Goal: Navigation & Orientation: Find specific page/section

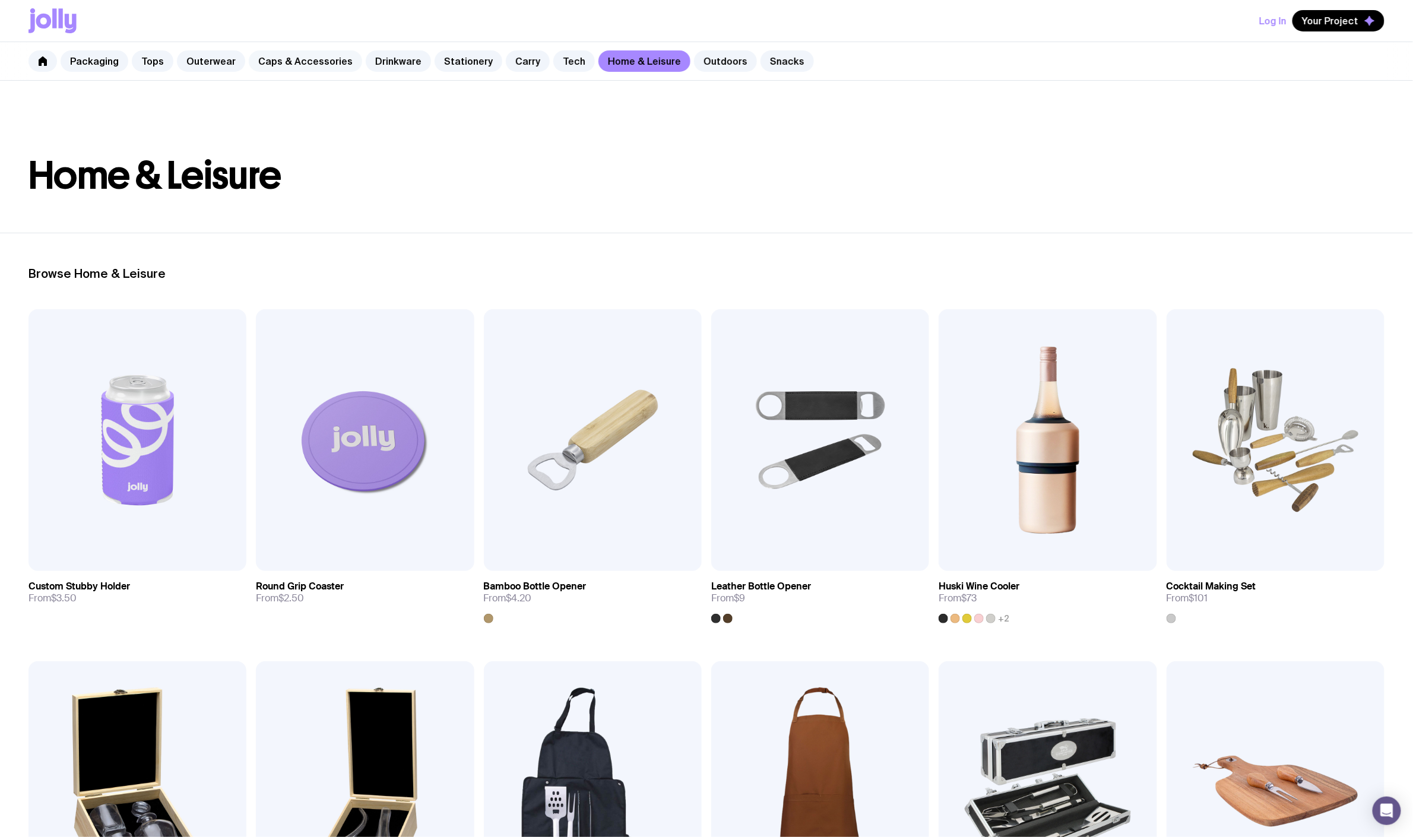
click at [311, 58] on link "Caps & Accessories" at bounding box center [305, 60] width 113 height 21
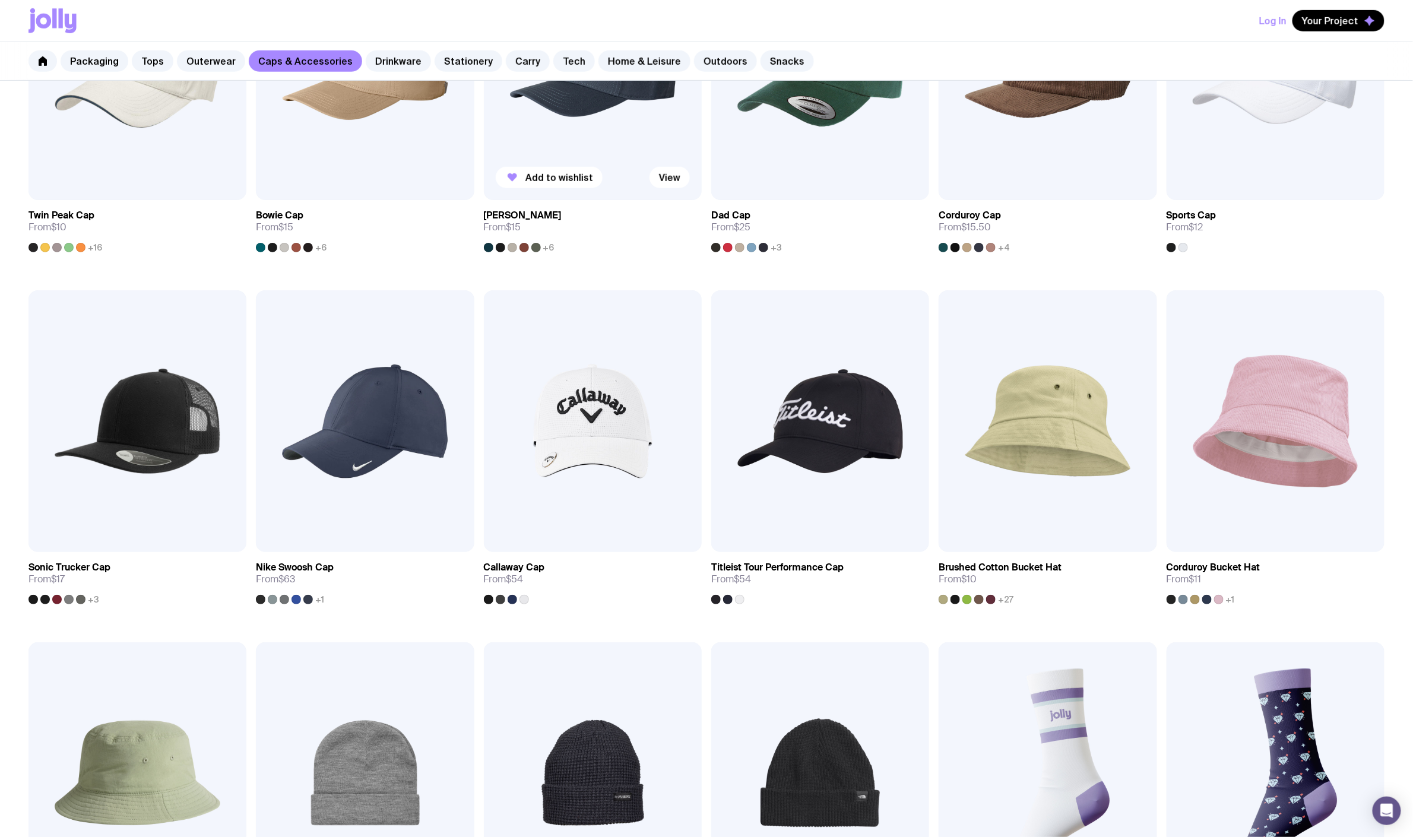
scroll to position [91, 0]
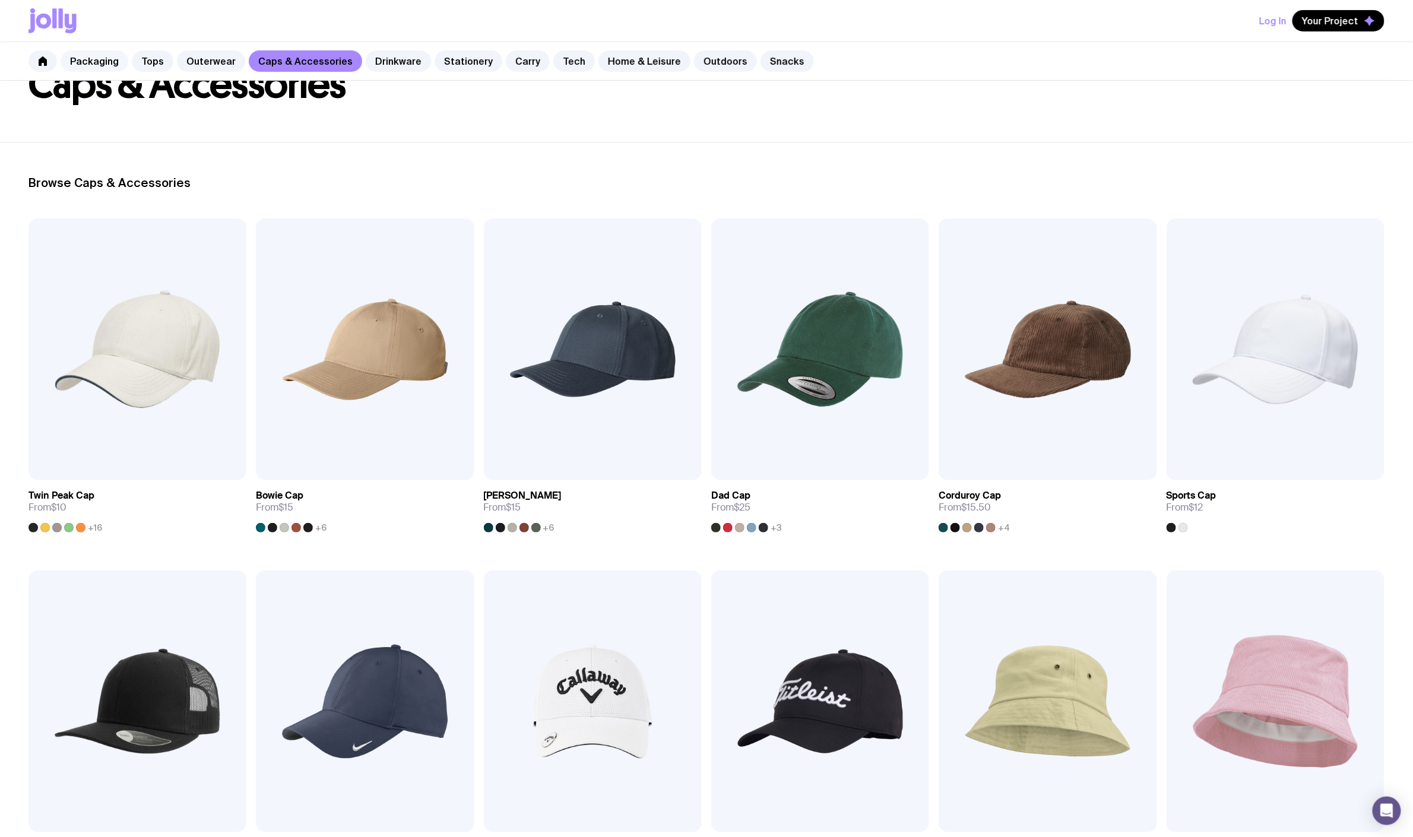
click at [104, 68] on link "Packaging" at bounding box center [95, 60] width 68 height 21
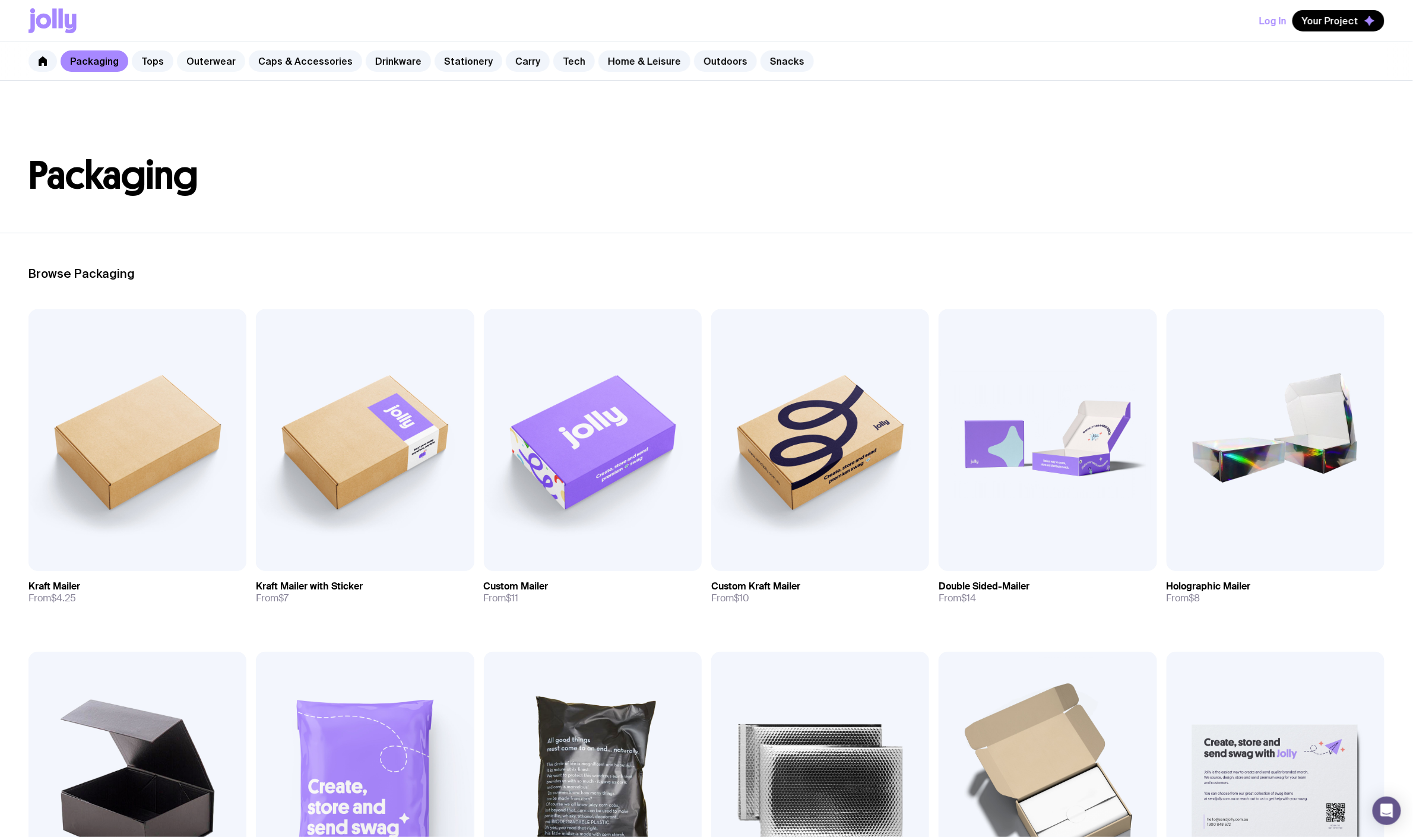
click at [191, 61] on link "Outerwear" at bounding box center [211, 60] width 68 height 21
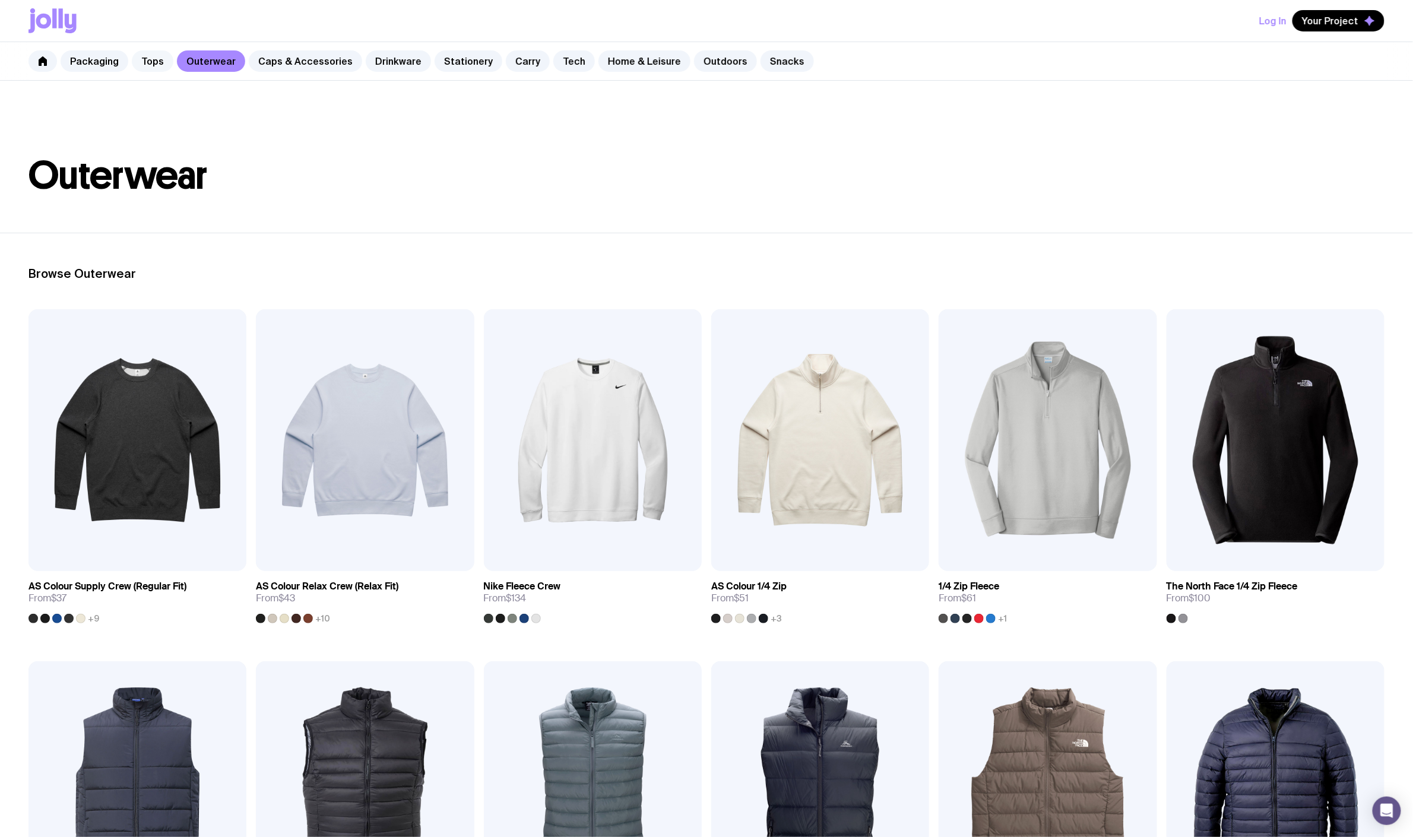
click at [158, 64] on link "Tops" at bounding box center [153, 60] width 42 height 21
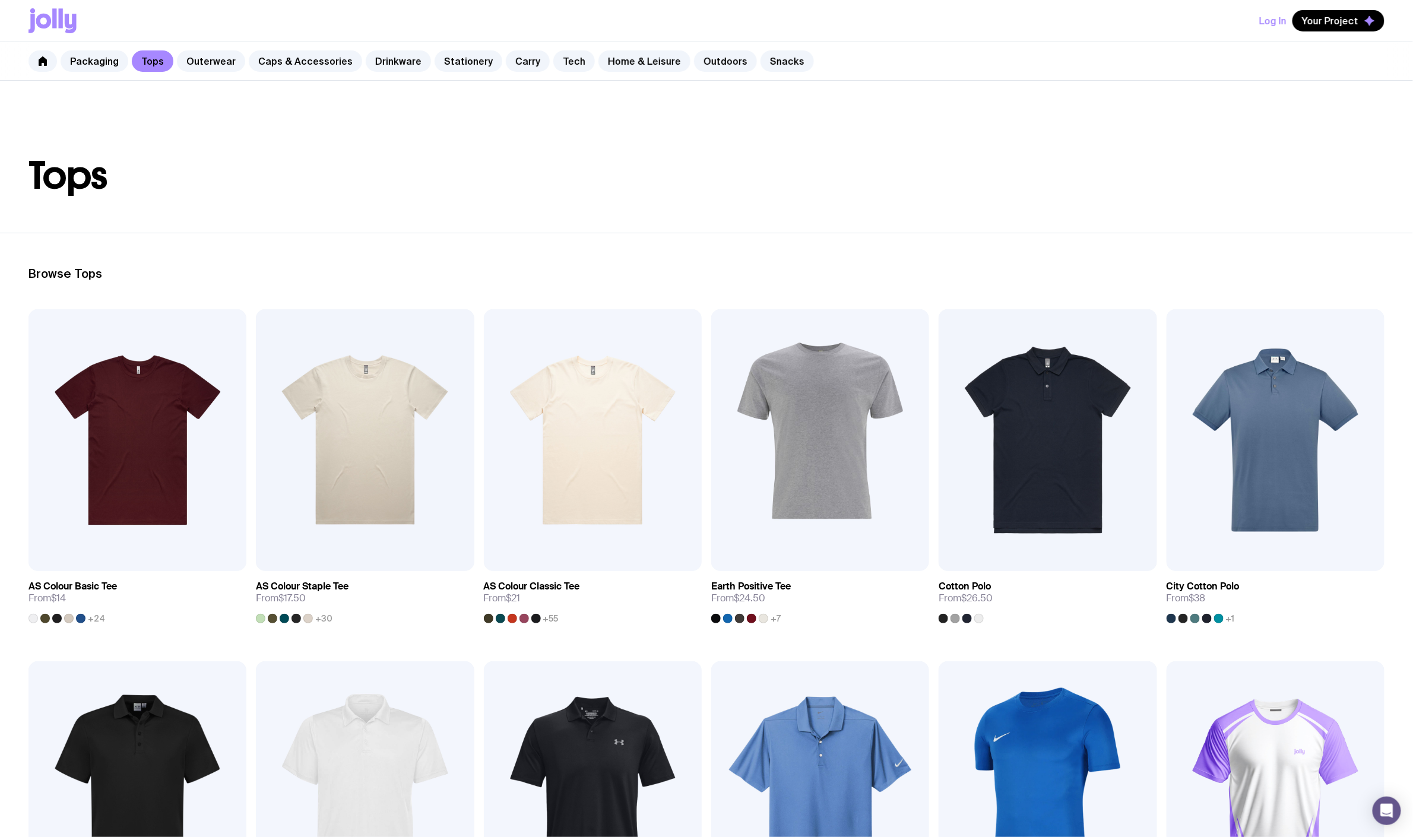
scroll to position [693, 0]
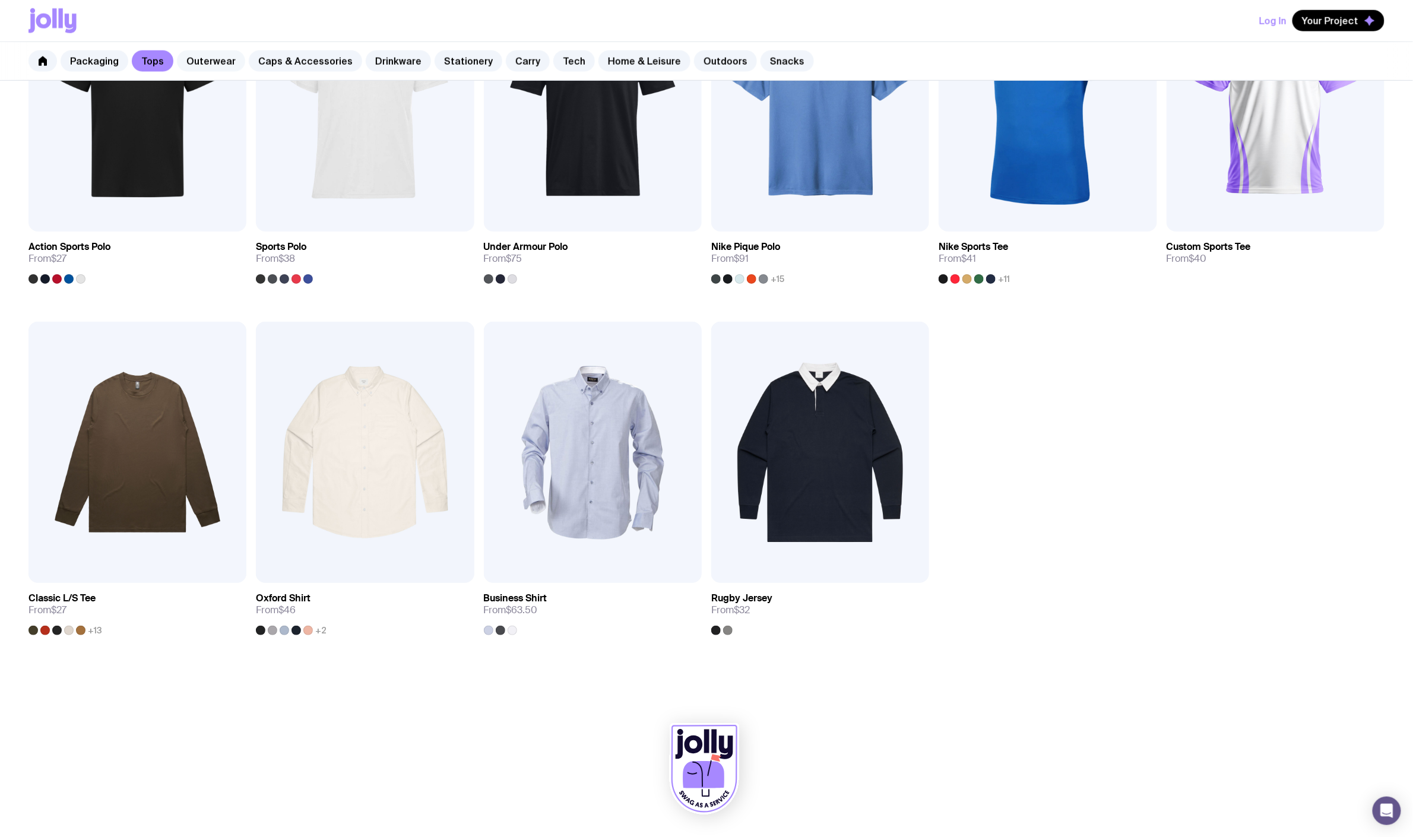
click at [223, 56] on link "Outerwear" at bounding box center [211, 60] width 68 height 21
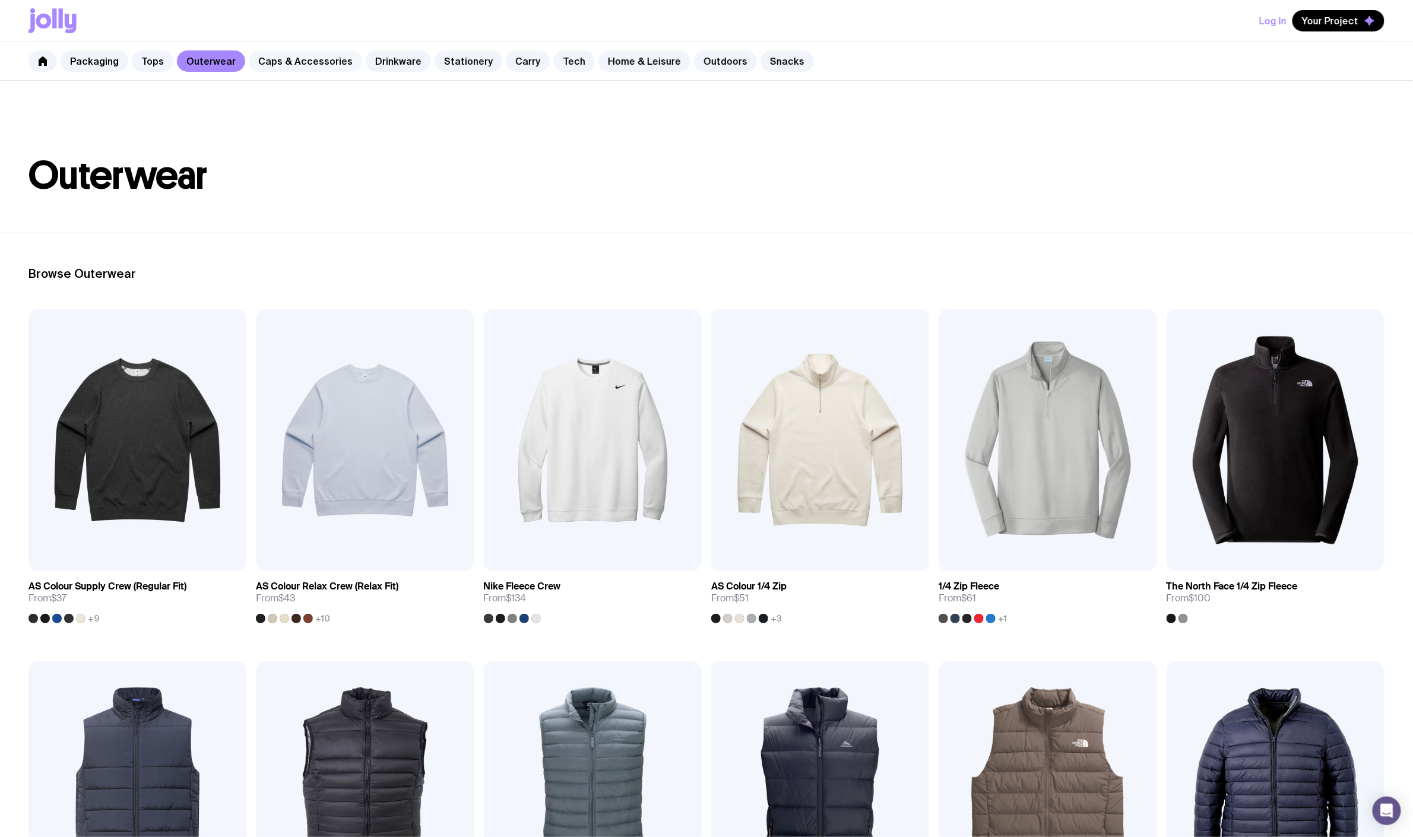
click at [320, 65] on link "Caps & Accessories" at bounding box center [305, 60] width 113 height 21
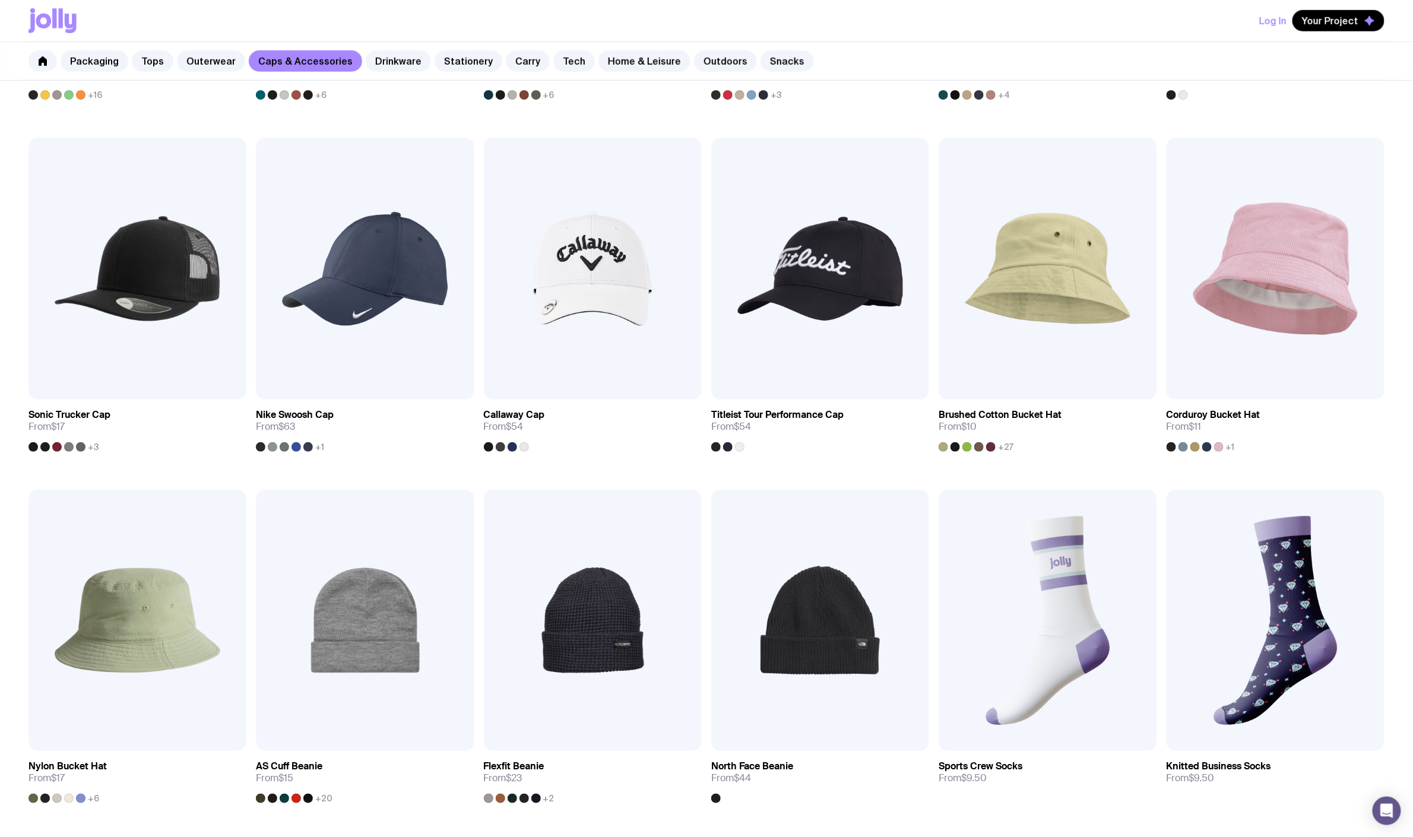
scroll to position [921, 0]
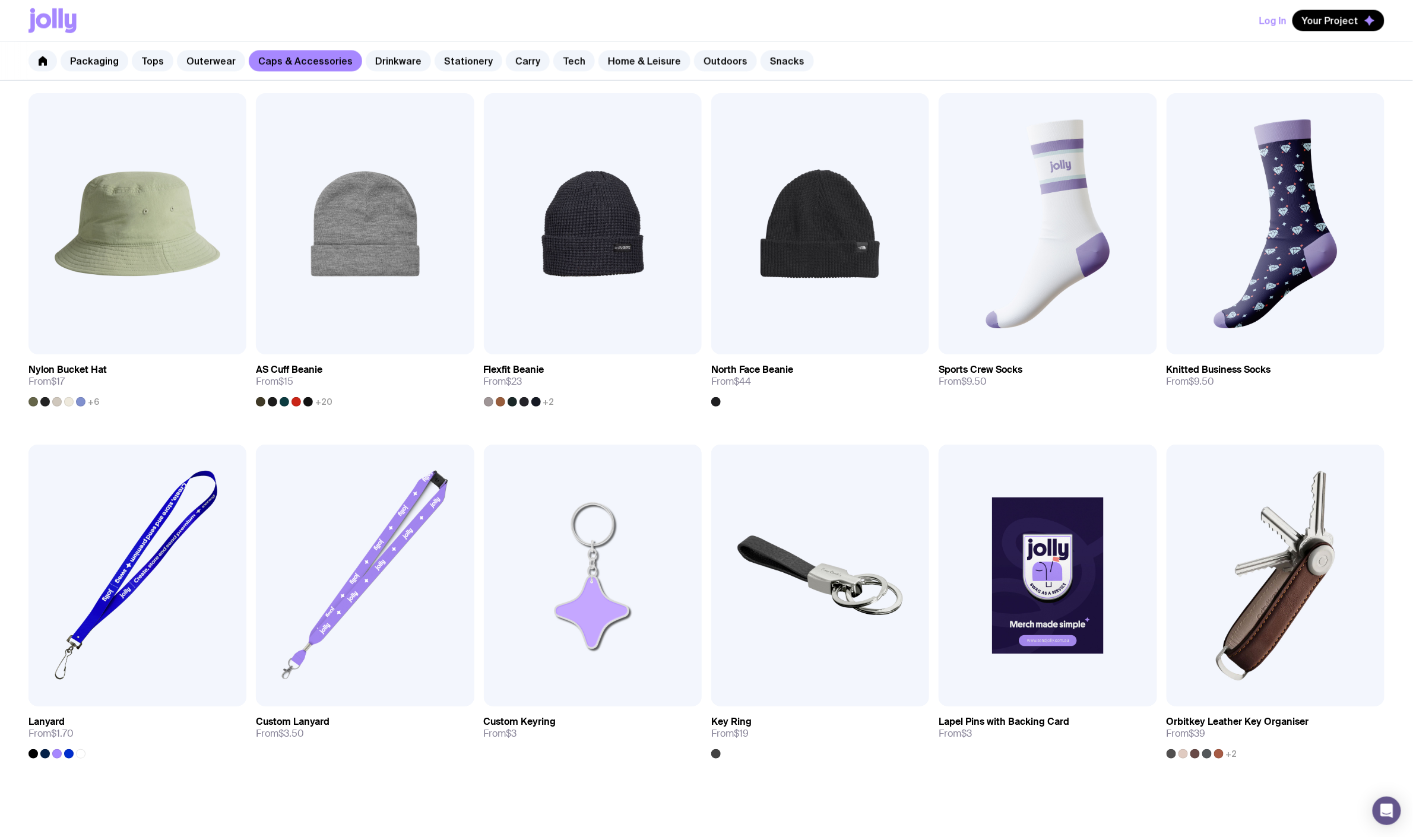
click at [410, 817] on section "Browse Caps & Accessories Add to wishlist View Twin Peak Cap From $10 +16 Add t…" at bounding box center [706, 71] width 1413 height 1518
click at [68, 27] on icon at bounding box center [71, 24] width 12 height 20
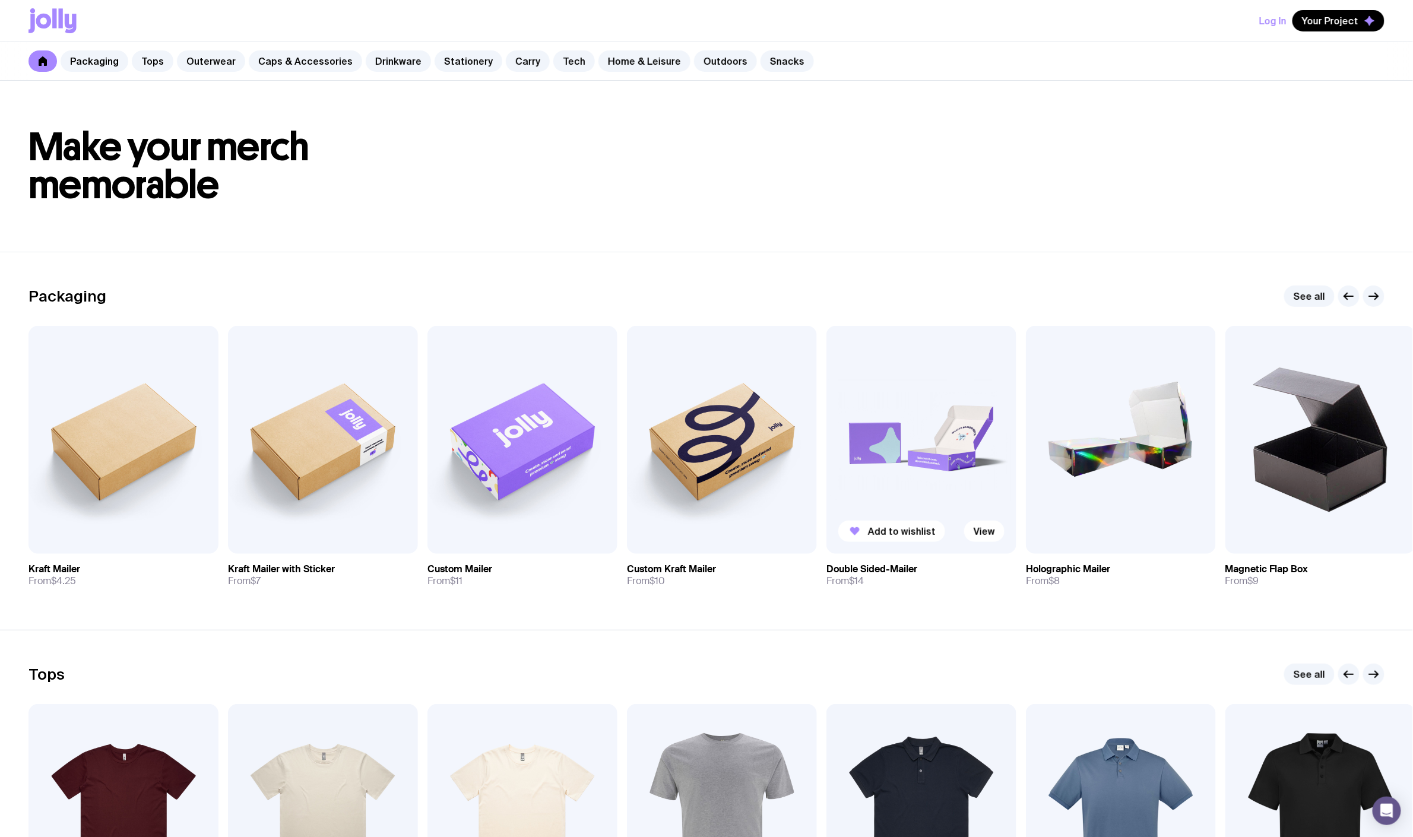
scroll to position [283, 0]
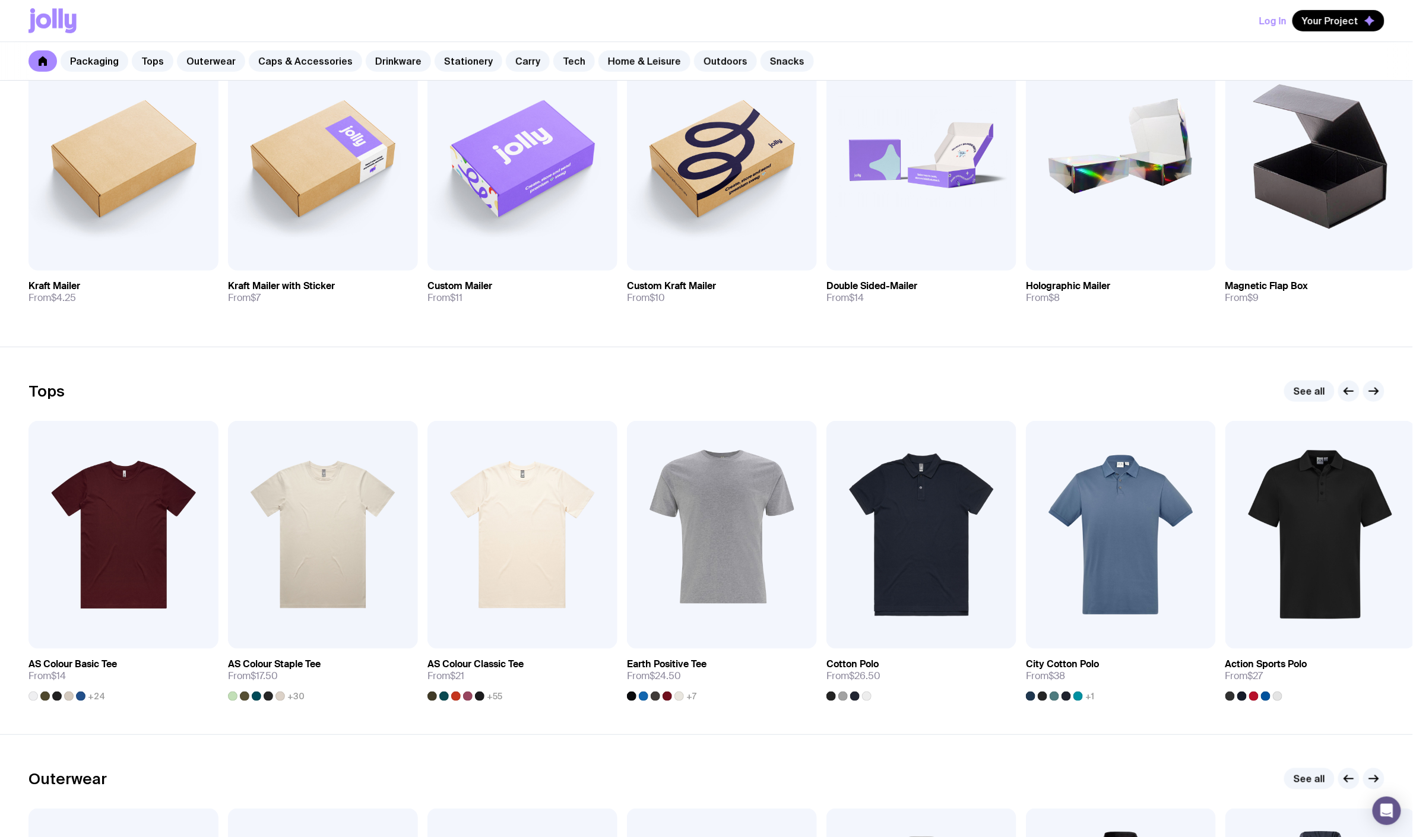
click at [45, 23] on icon at bounding box center [53, 20] width 48 height 25
click at [51, 15] on icon at bounding box center [53, 20] width 48 height 25
click at [44, 59] on icon at bounding box center [43, 61] width 8 height 10
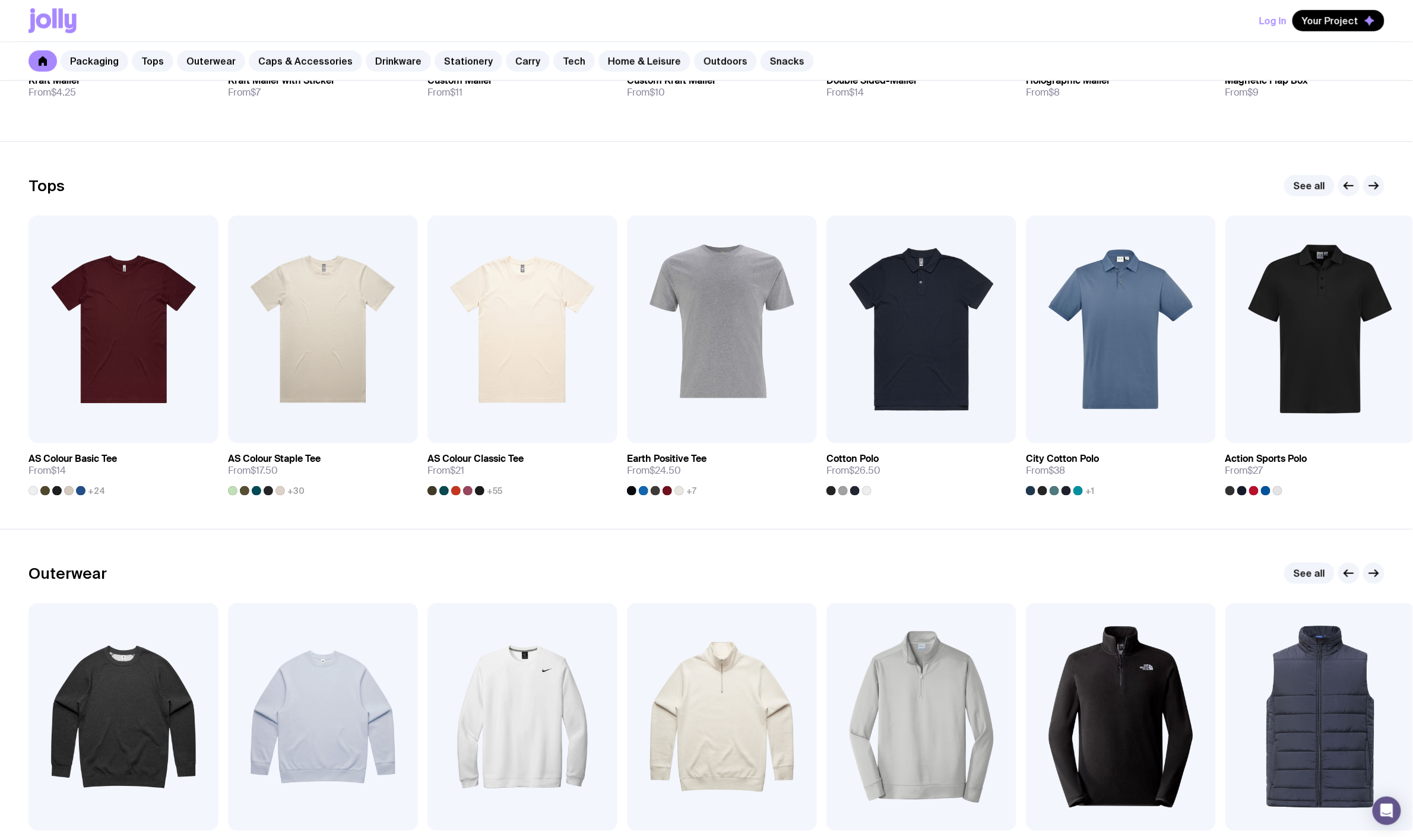
scroll to position [0, 0]
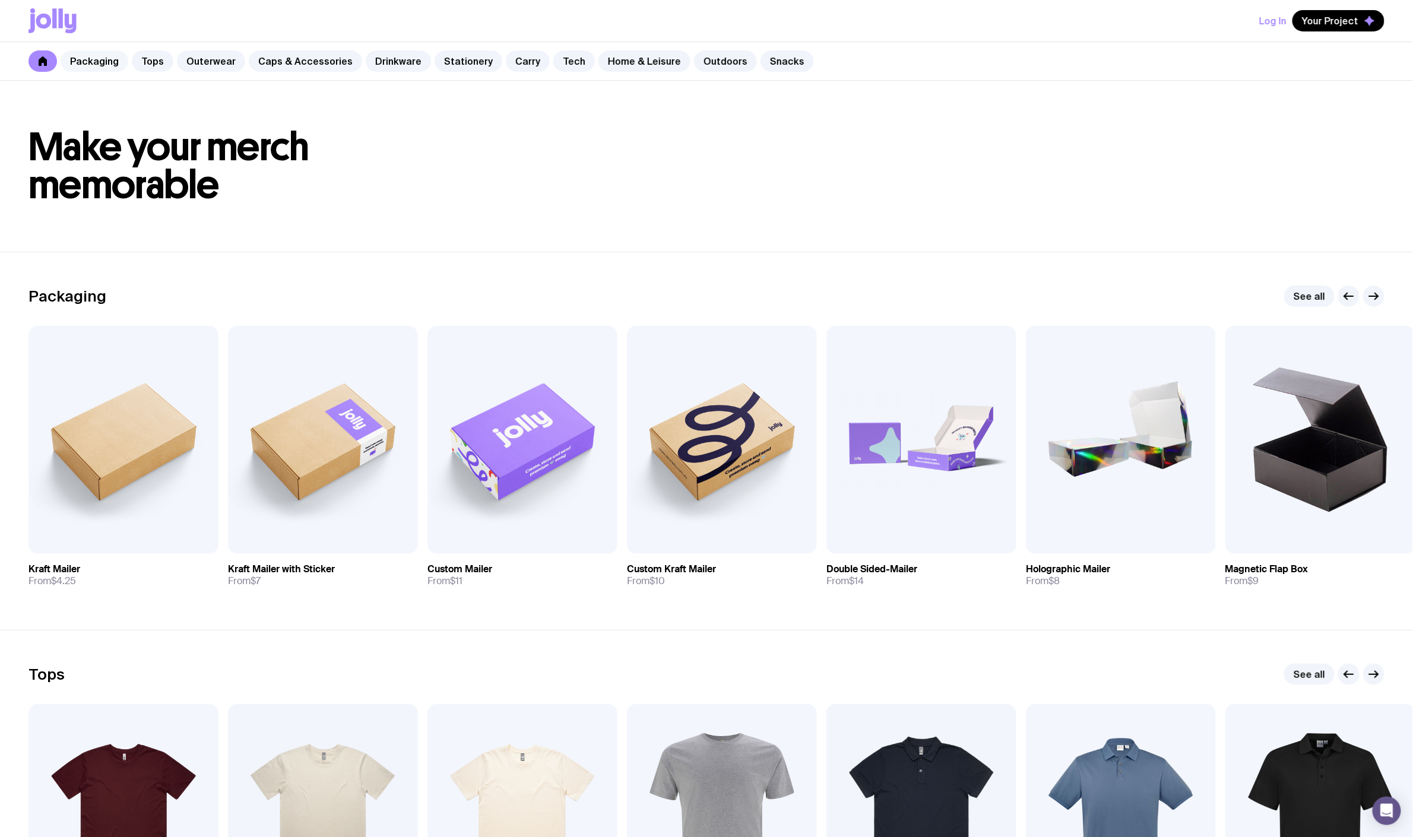
click at [99, 62] on link "Packaging" at bounding box center [95, 60] width 68 height 21
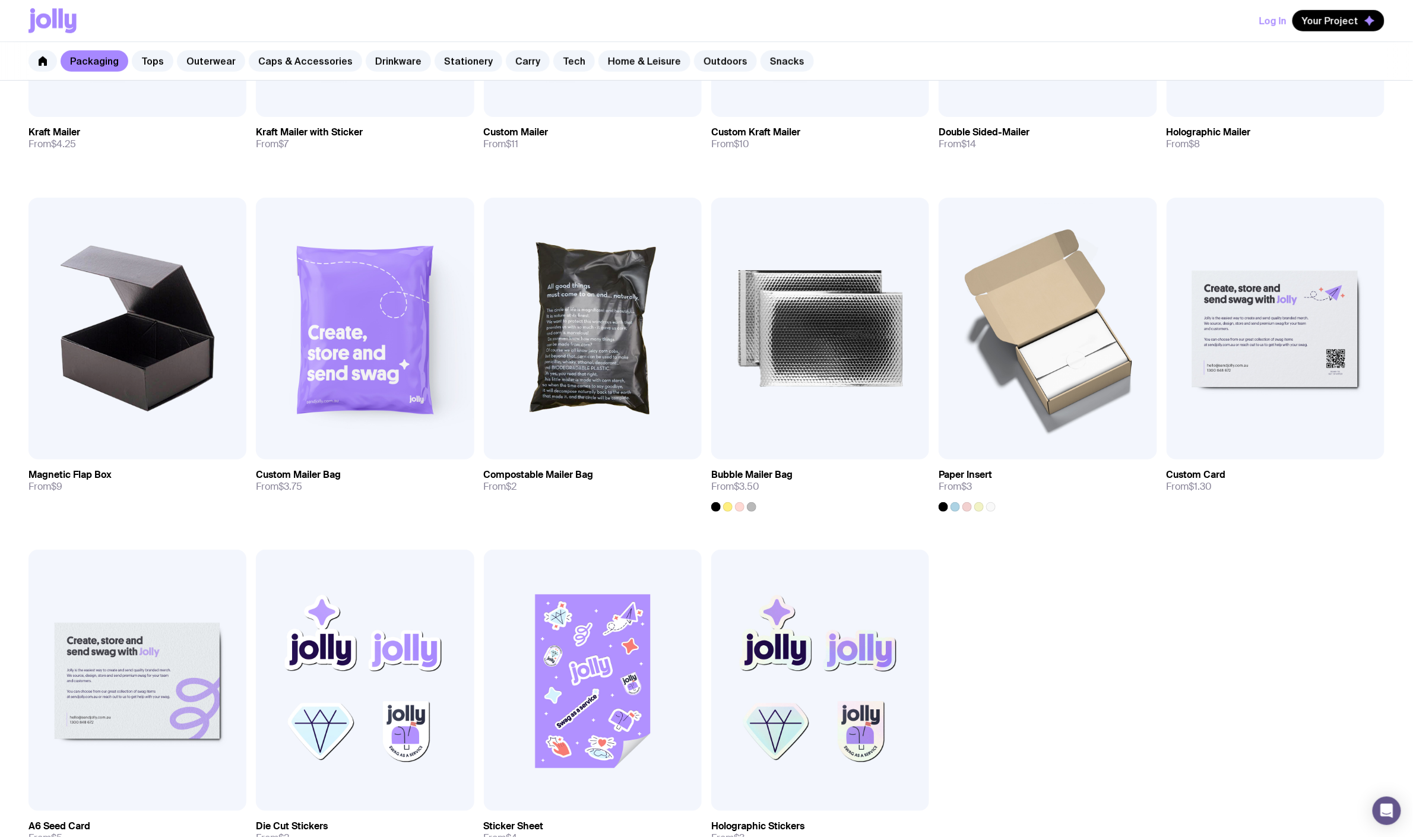
scroll to position [671, 0]
